Goal: Task Accomplishment & Management: Manage account settings

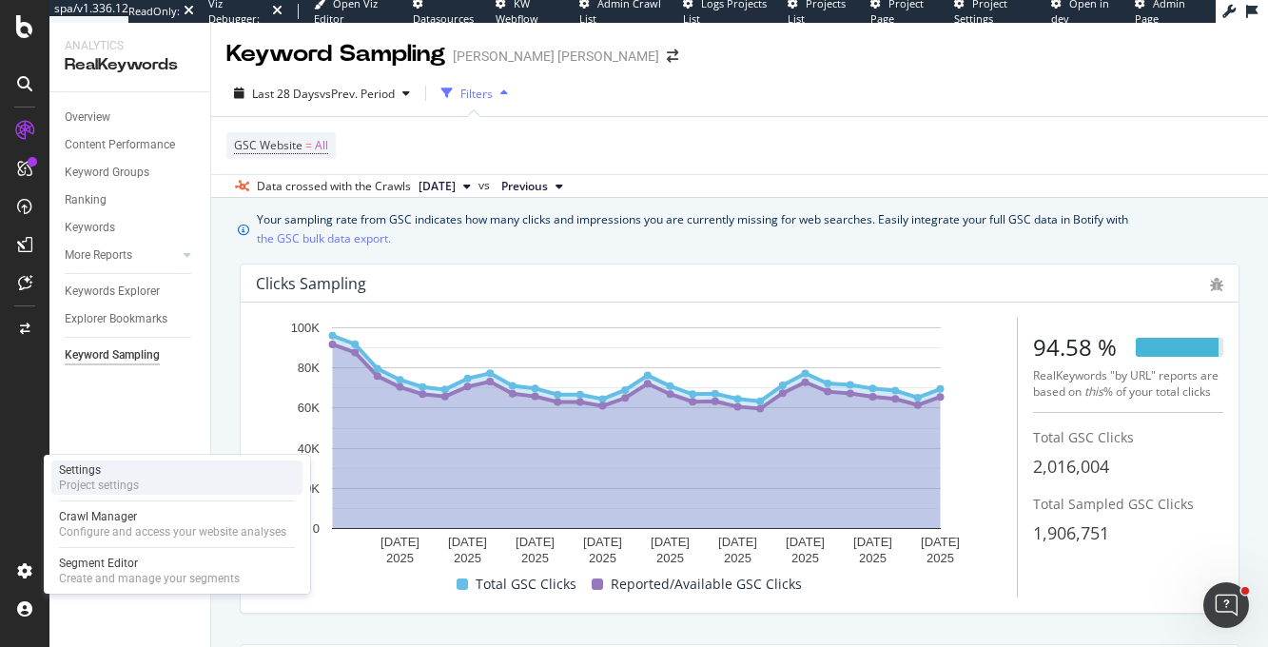
click at [93, 483] on div "Project settings" at bounding box center [99, 485] width 80 height 15
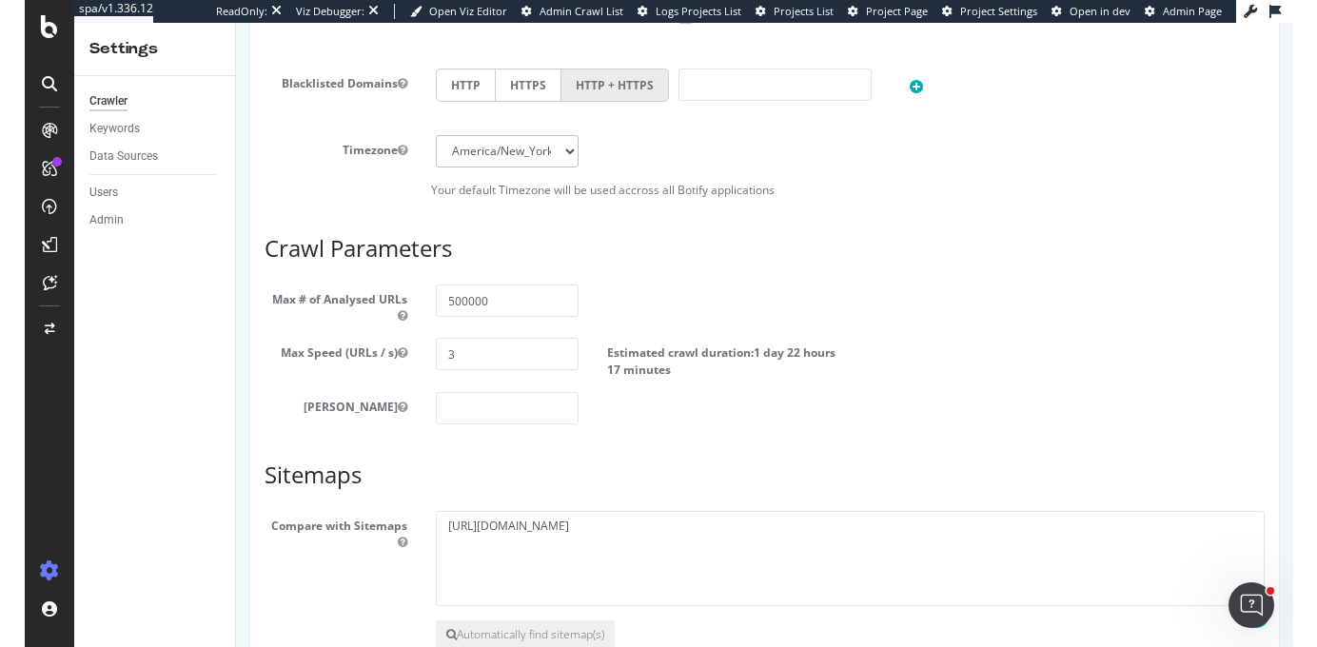
scroll to position [939, 0]
